Goal: Task Accomplishment & Management: Complete application form

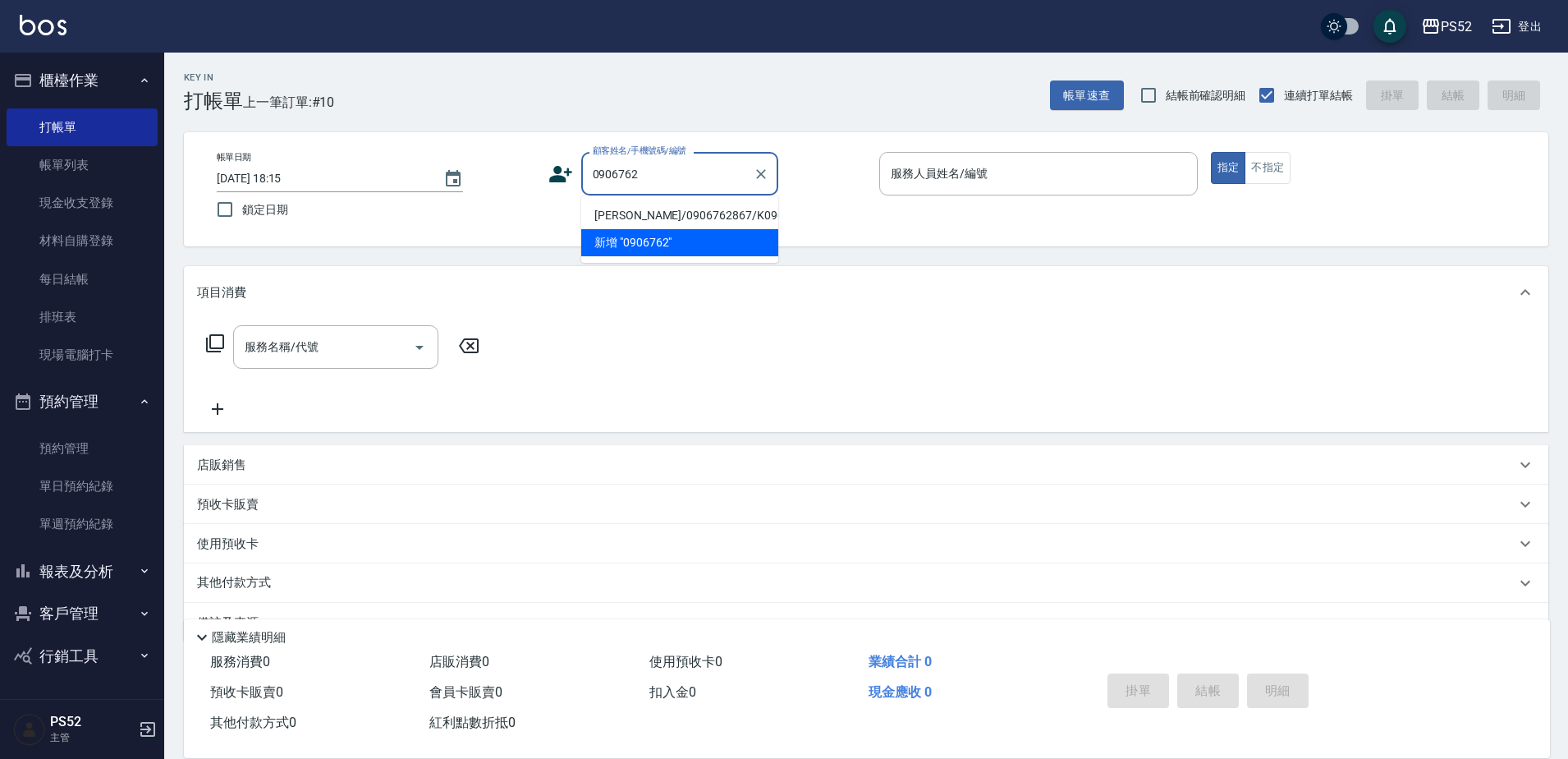
click at [637, 229] on li "[PERSON_NAME]/0906762867/K0906762867" at bounding box center [680, 215] width 197 height 27
type input "[PERSON_NAME]/0906762867/K0906762867"
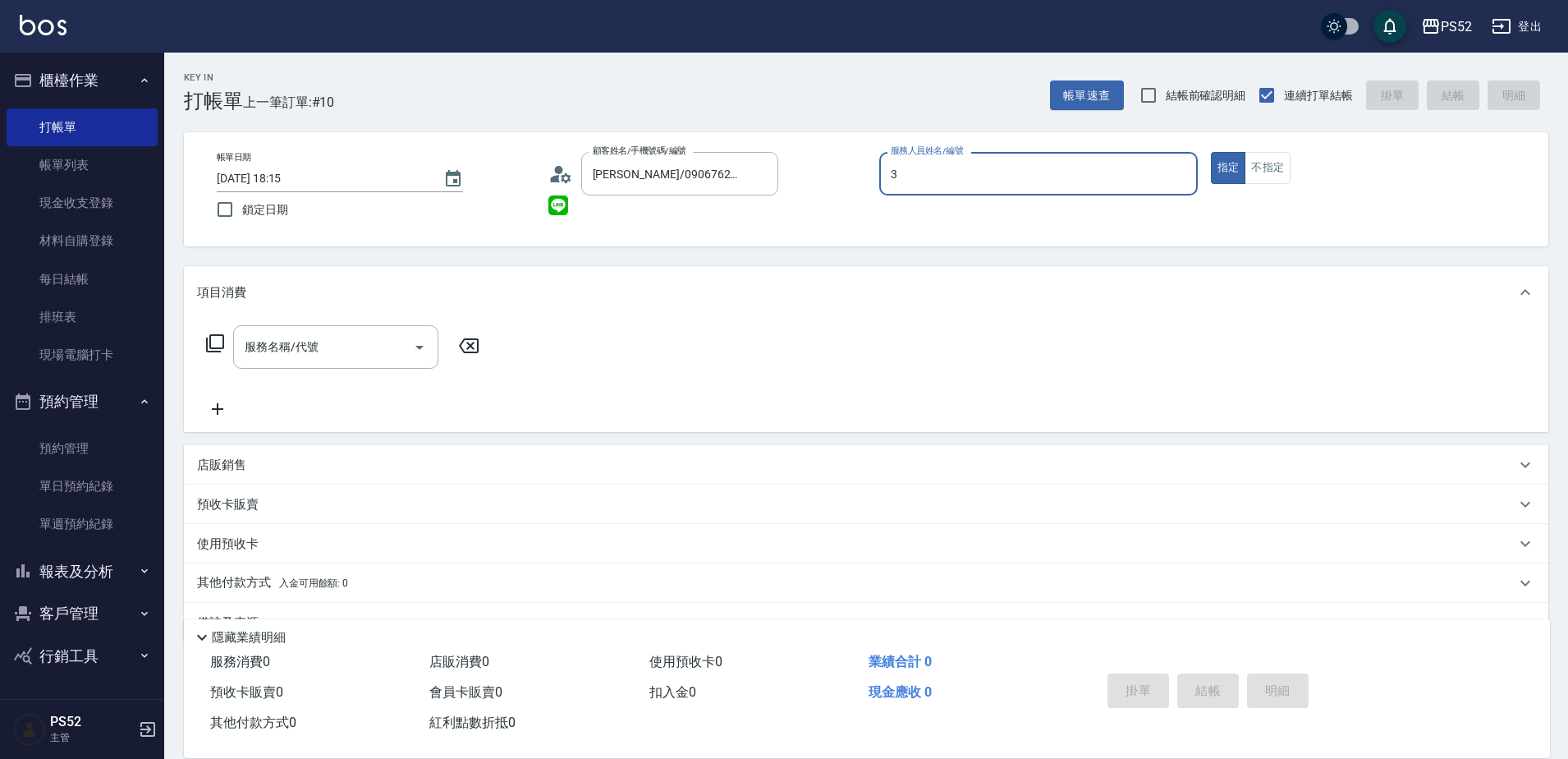
type input "3"
type button "true"
type input "Kamille～務必提前預約唷🫶-3"
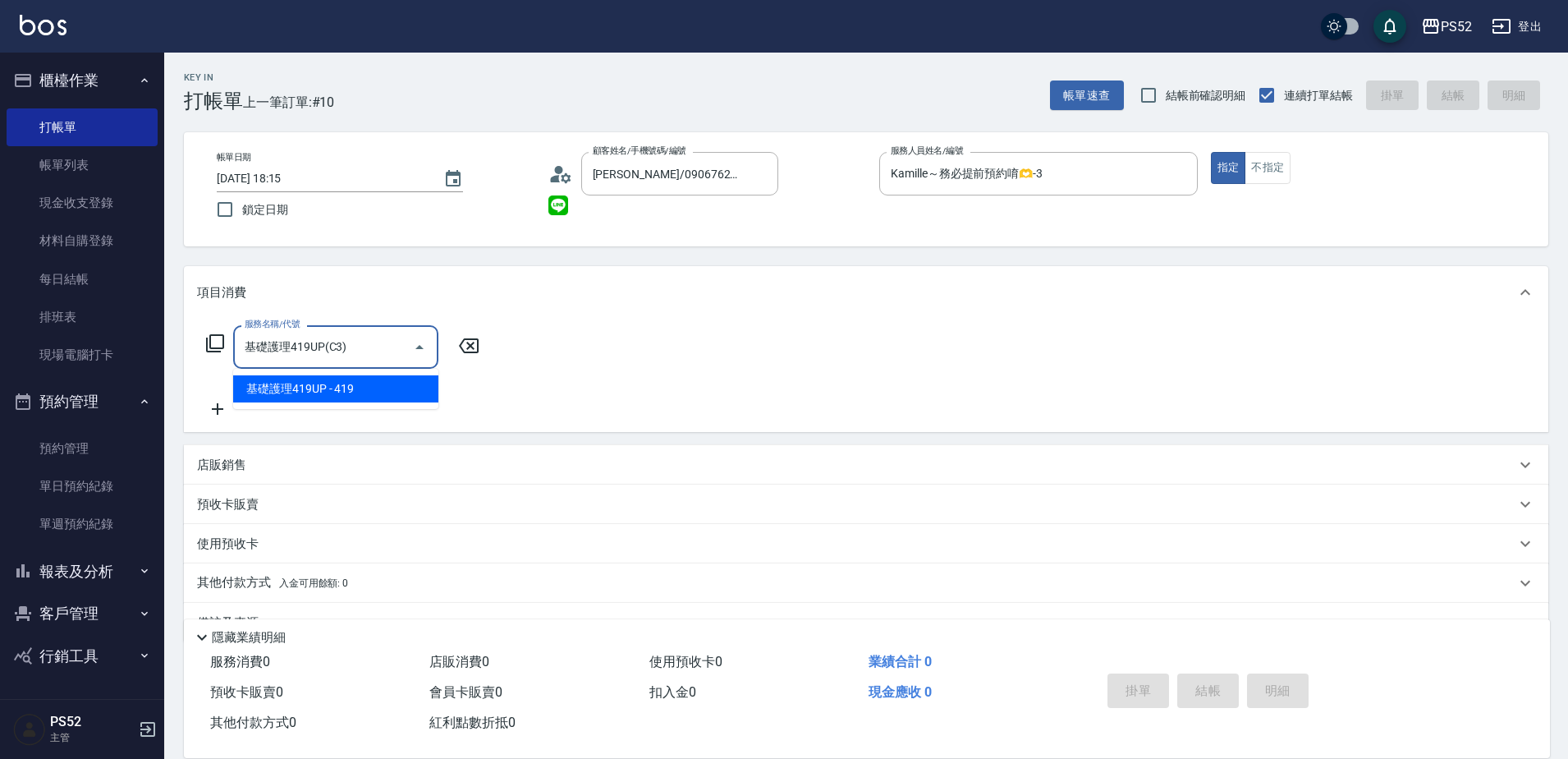
type input "基礎護理419UP(C3)"
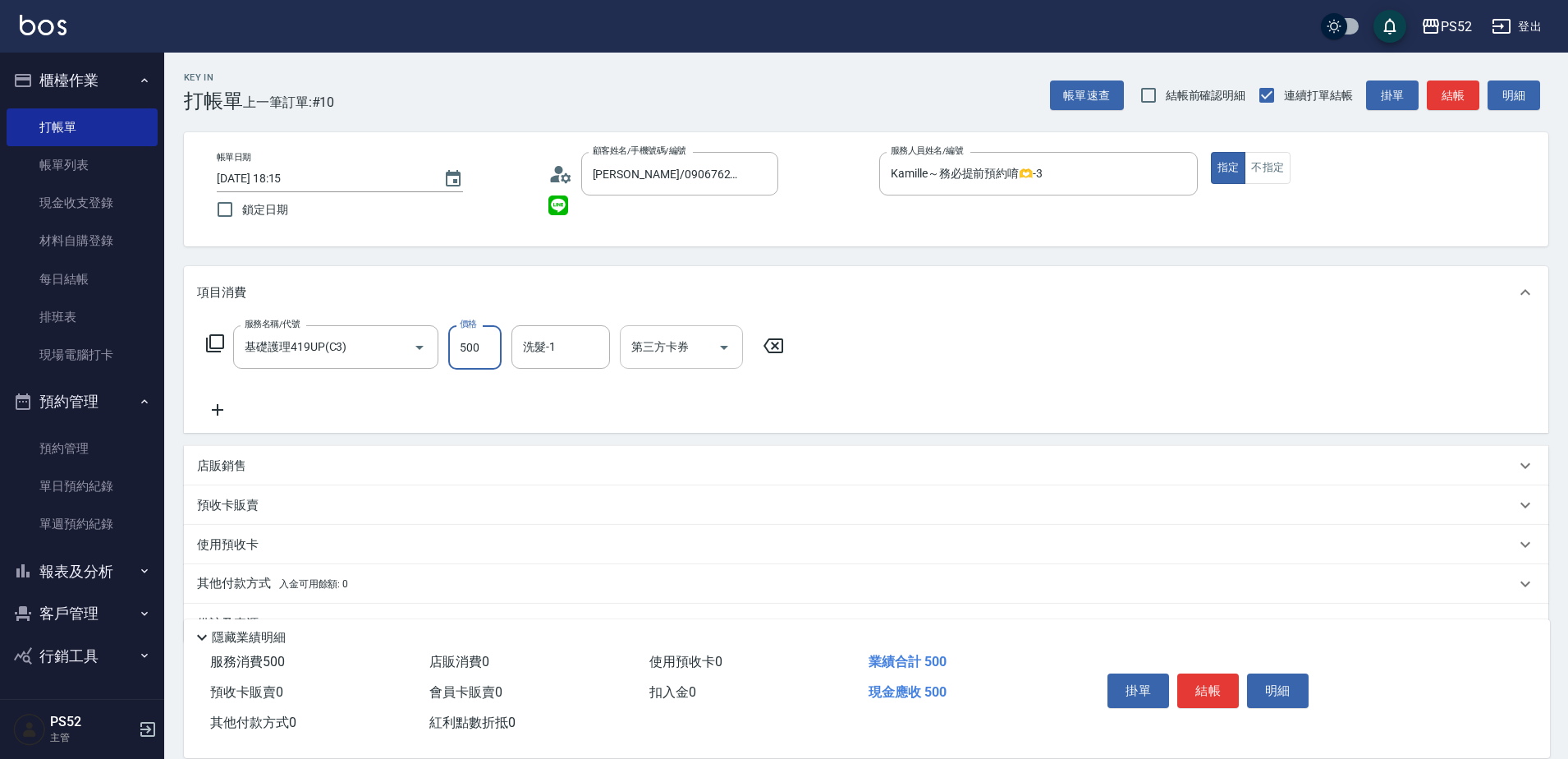
type input "500"
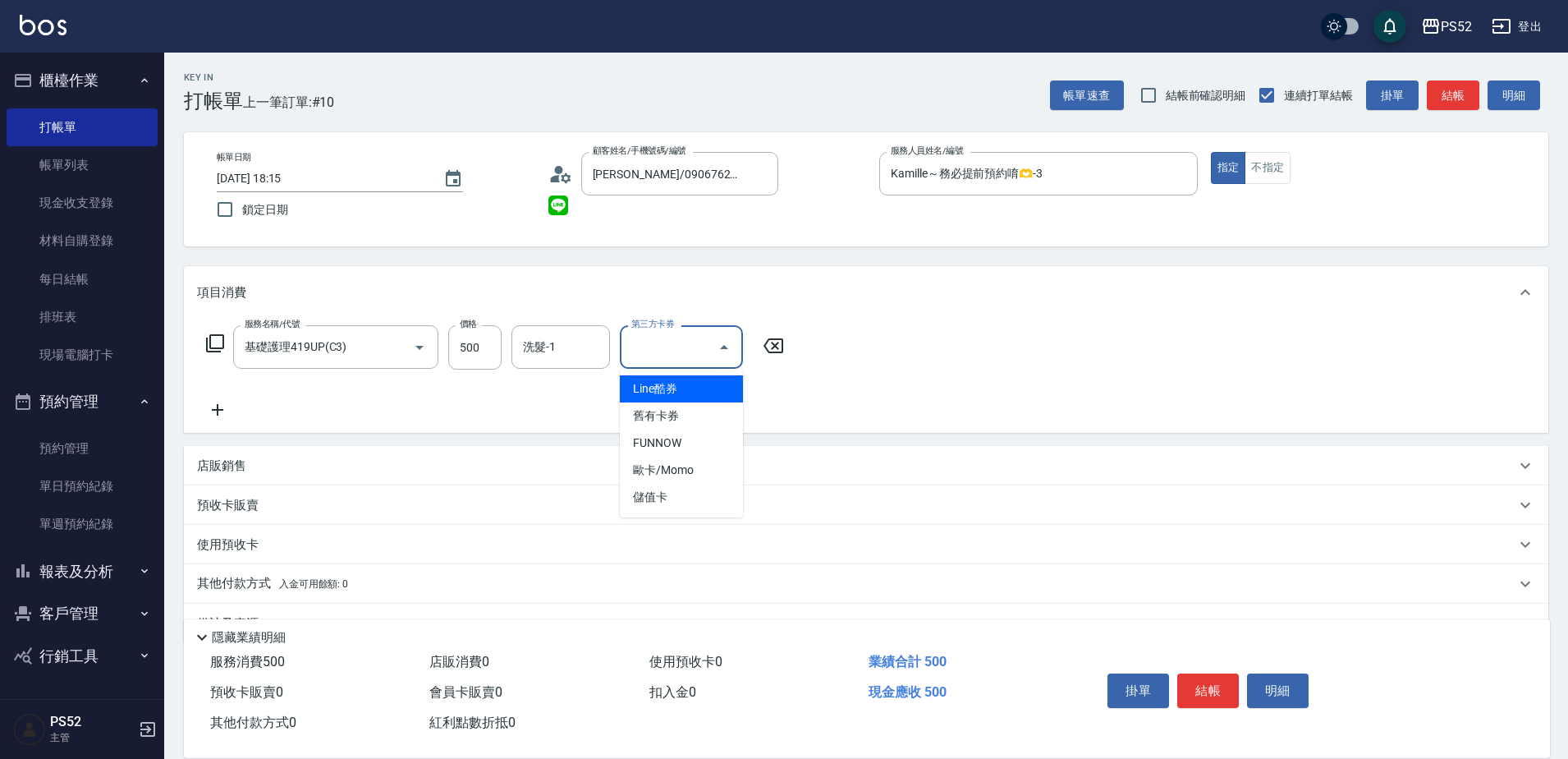
click at [636, 360] on input "第三方卡券" at bounding box center [669, 347] width 84 height 29
click at [662, 499] on span "儲值卡" at bounding box center [681, 497] width 123 height 27
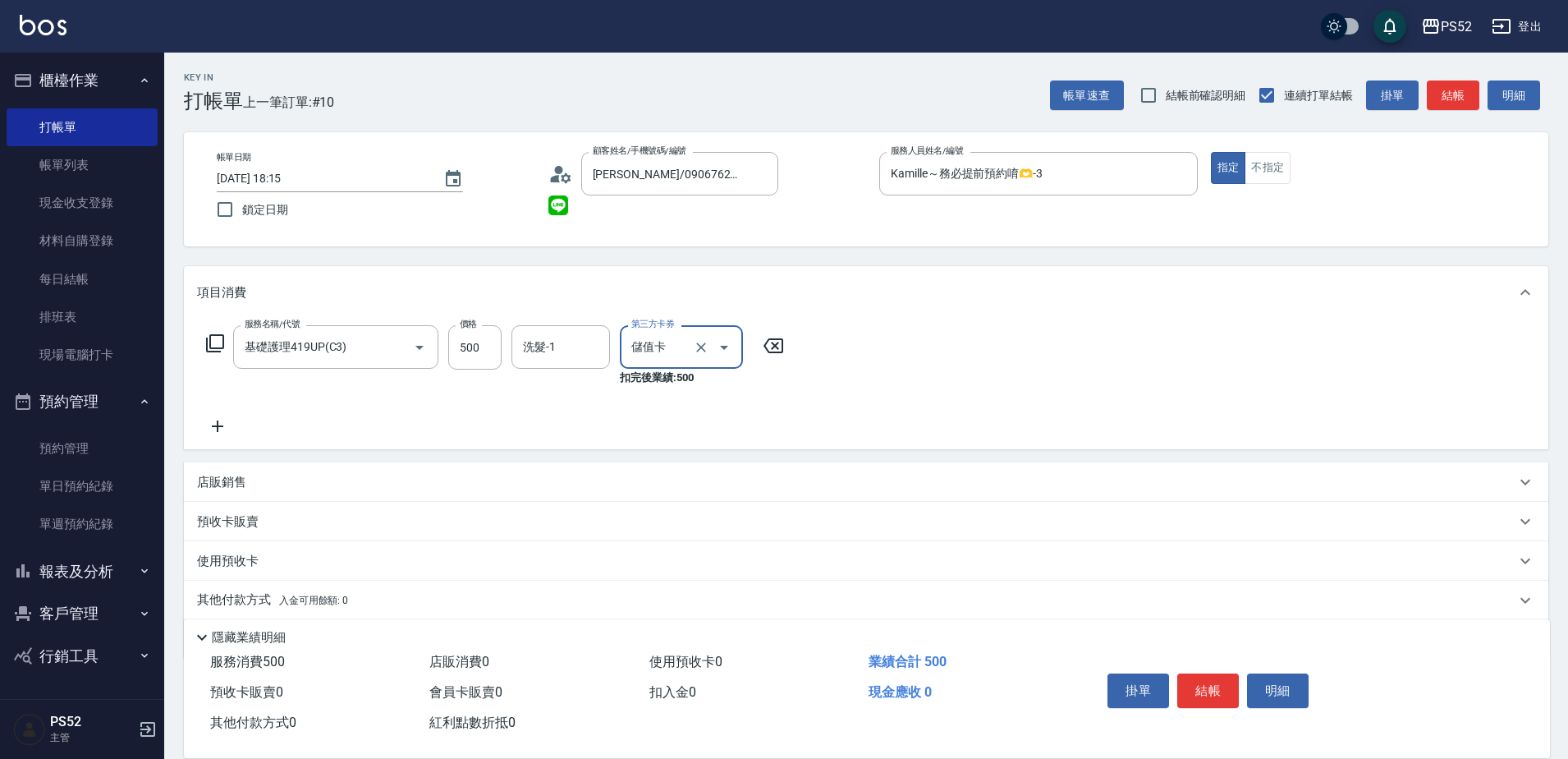
type input "儲值卡"
click at [219, 426] on icon at bounding box center [217, 426] width 12 height 12
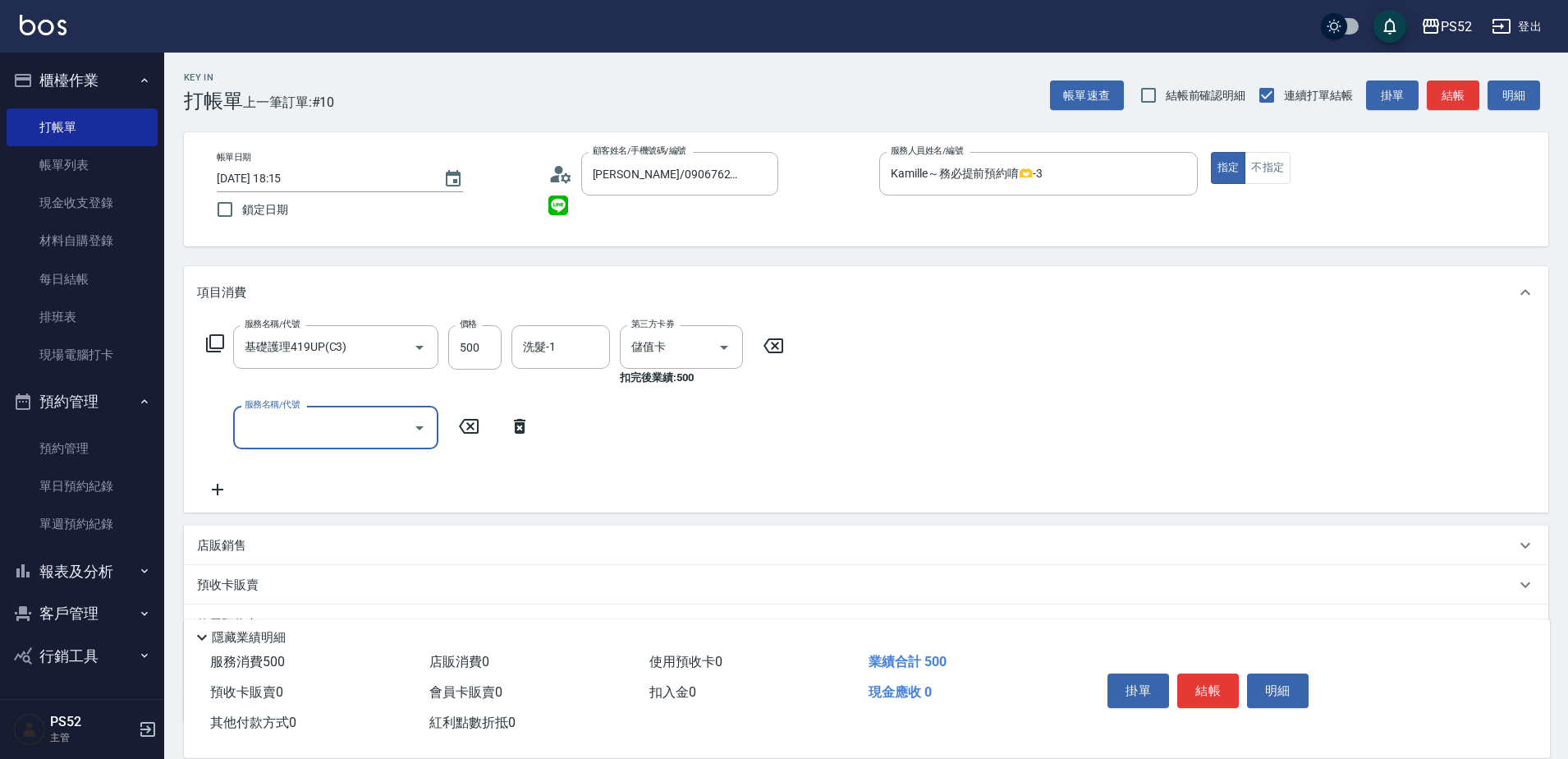
click at [261, 433] on div "服務名稱/代號 服務名稱/代號" at bounding box center [336, 427] width 205 height 43
click at [266, 439] on input "服務名稱/代號" at bounding box center [324, 427] width 166 height 29
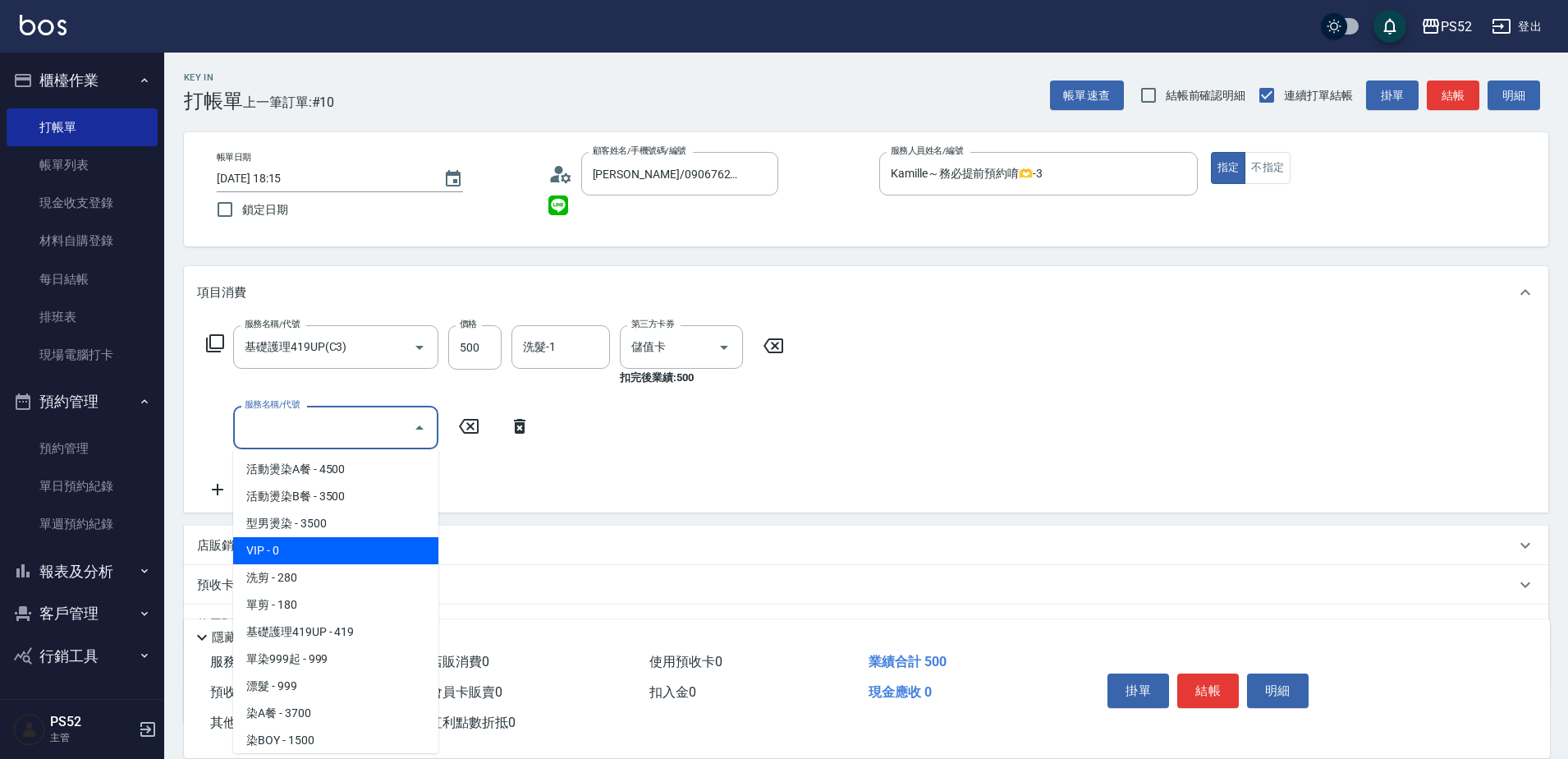
click at [292, 557] on span "VIP - 0" at bounding box center [336, 550] width 205 height 27
type input "VIP(888)"
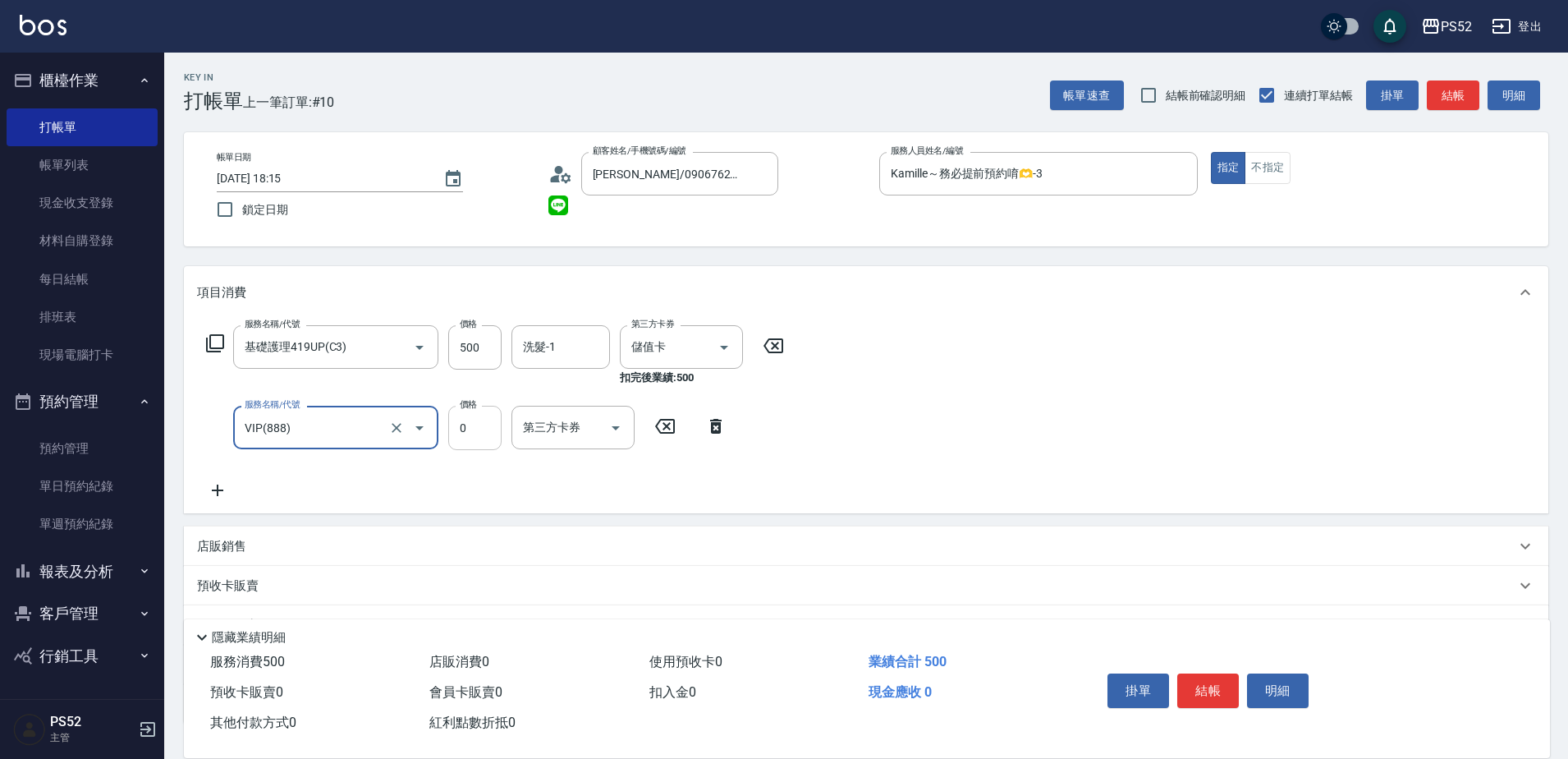
click at [451, 432] on input "0" at bounding box center [475, 428] width 53 height 44
type input "1000"
click at [1193, 692] on button "結帳" at bounding box center [1207, 691] width 62 height 35
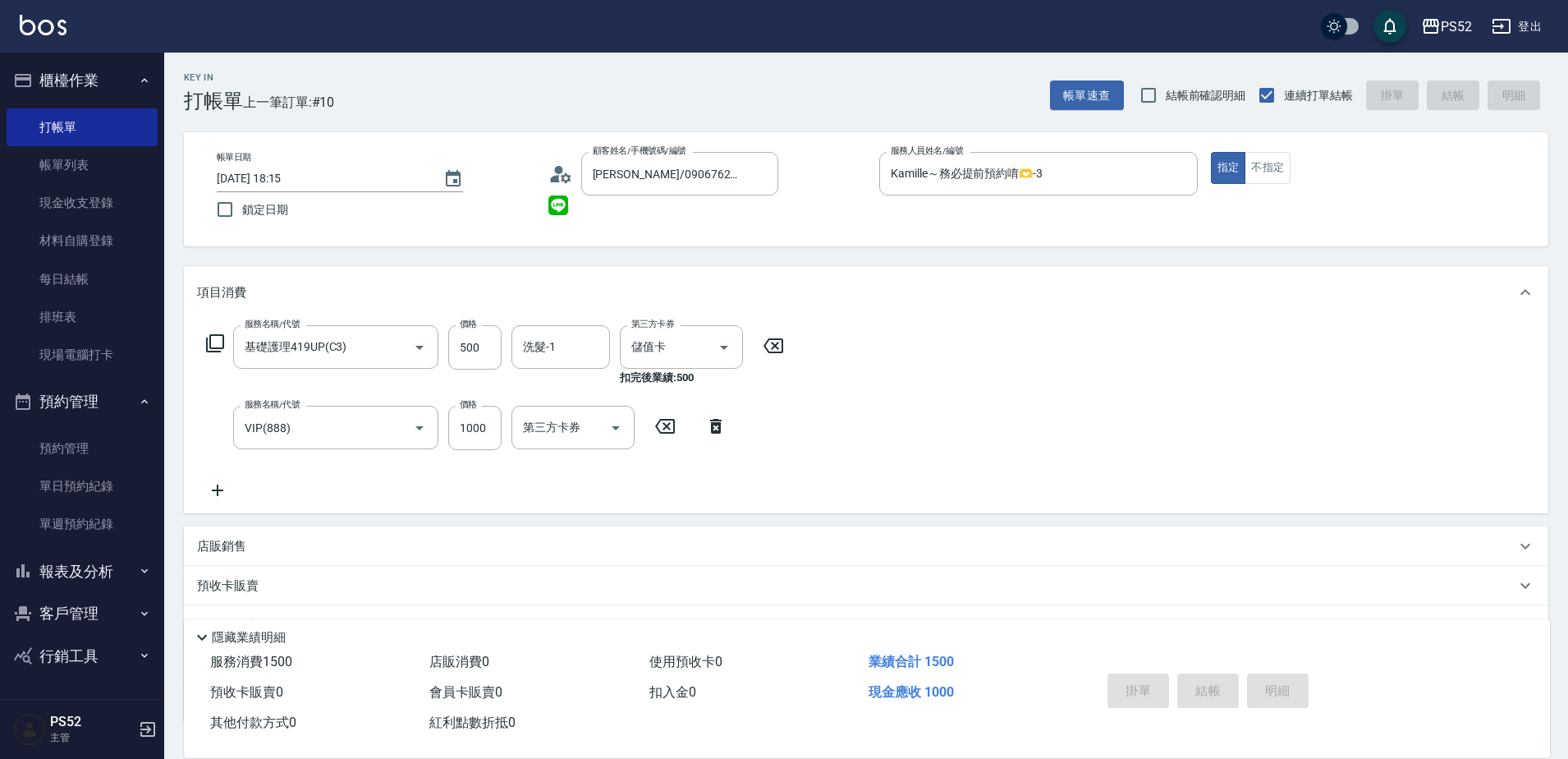
type input "[DATE] 19:15"
